Goal: Check status: Check status

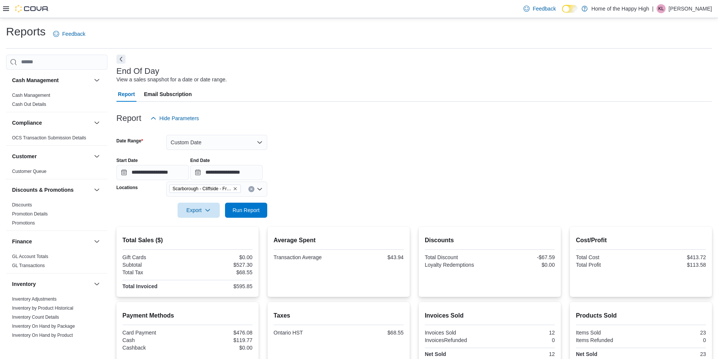
scroll to position [69, 0]
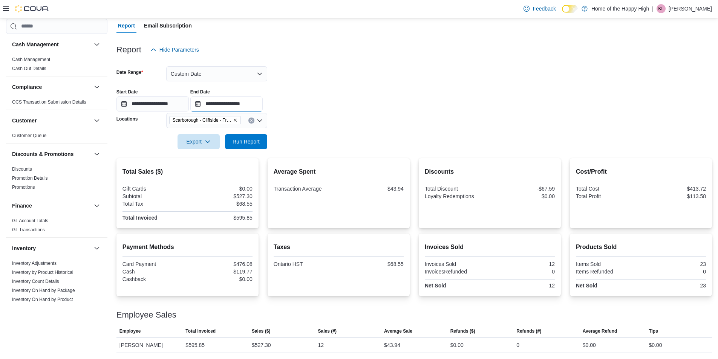
click at [261, 107] on input "**********" at bounding box center [226, 103] width 72 height 15
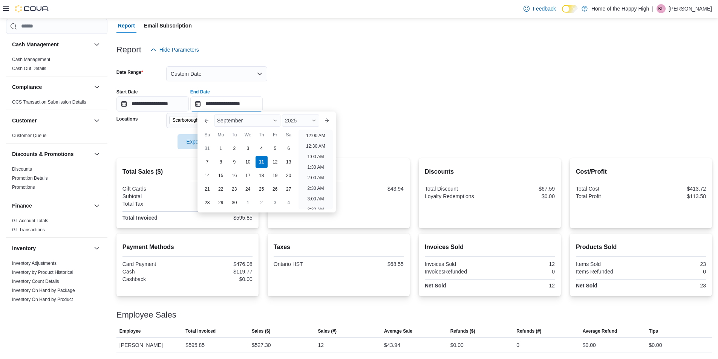
scroll to position [319, 0]
click at [319, 137] on li "3:00 PM" at bounding box center [315, 133] width 23 height 9
type input "**********"
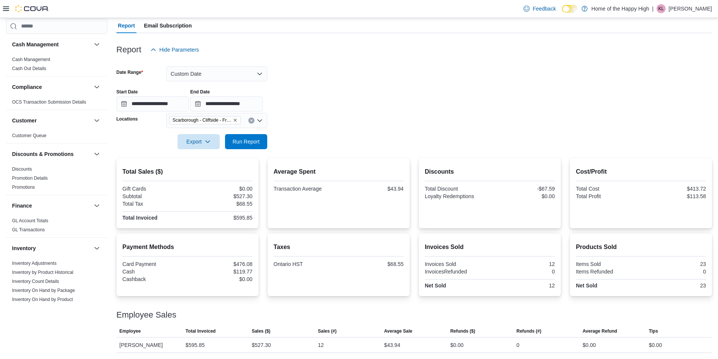
drag, startPoint x: 275, startPoint y: 145, endPoint x: 265, endPoint y: 145, distance: 9.8
click at [274, 145] on form "**********" at bounding box center [413, 103] width 595 height 92
click at [258, 143] on span "Run Report" at bounding box center [245, 142] width 27 height 8
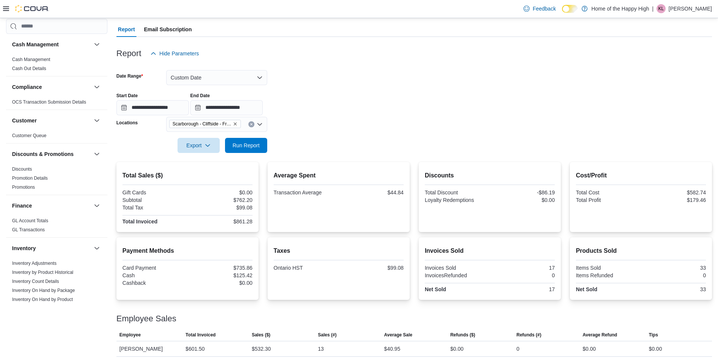
scroll to position [46, 0]
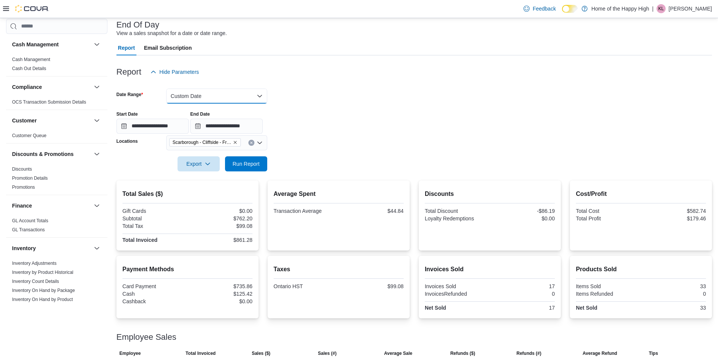
drag, startPoint x: 204, startPoint y: 96, endPoint x: 203, endPoint y: 101, distance: 5.4
click at [204, 96] on button "Custom Date" at bounding box center [216, 96] width 101 height 15
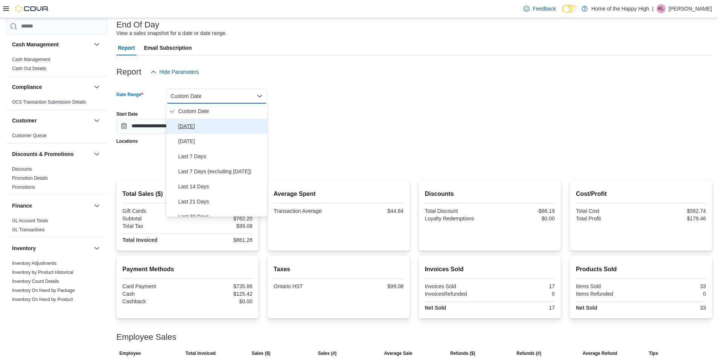
click at [194, 122] on span "[DATE]" at bounding box center [221, 126] width 86 height 9
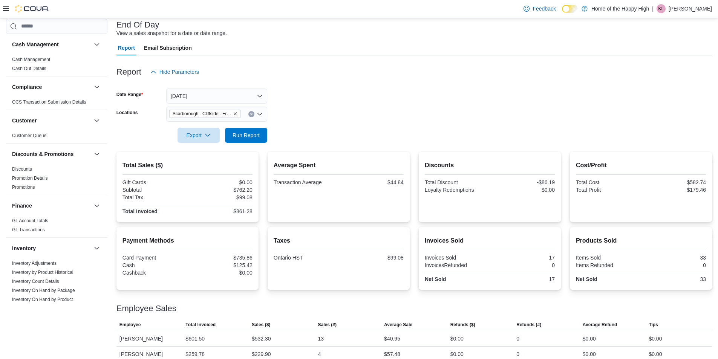
drag, startPoint x: 387, startPoint y: 112, endPoint x: 231, endPoint y: 154, distance: 161.4
click at [387, 112] on form "Date Range [DATE] Locations [GEOGRAPHIC_DATA] - [GEOGRAPHIC_DATA] - Friendly St…" at bounding box center [413, 110] width 595 height 63
click at [249, 141] on span "Run Report" at bounding box center [245, 134] width 33 height 15
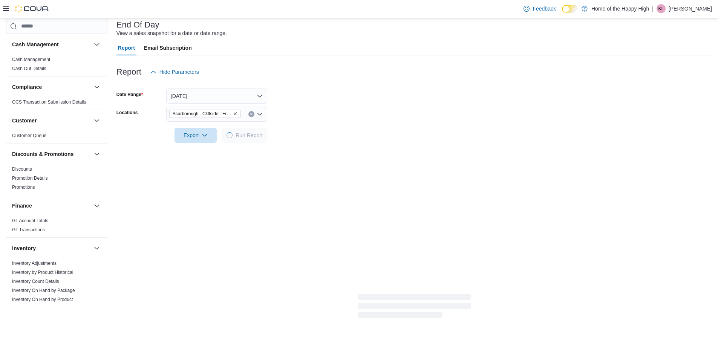
scroll to position [55, 0]
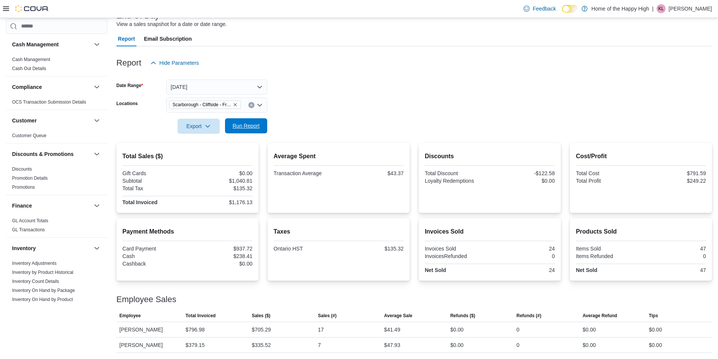
drag, startPoint x: 280, startPoint y: 133, endPoint x: 263, endPoint y: 127, distance: 17.9
click at [280, 133] on form "Date Range [DATE] Locations [GEOGRAPHIC_DATA] - [GEOGRAPHIC_DATA] - Friendly St…" at bounding box center [413, 101] width 595 height 63
click at [260, 125] on span "Run Report" at bounding box center [245, 125] width 33 height 15
click at [231, 128] on span "Run Report" at bounding box center [245, 125] width 33 height 15
